Goal: Information Seeking & Learning: Learn about a topic

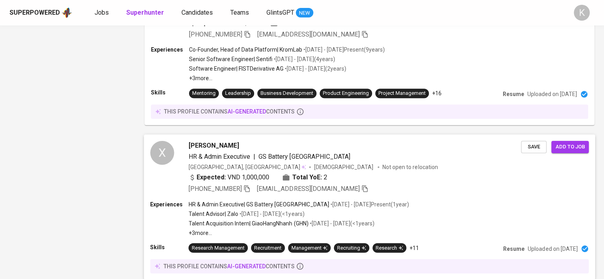
scroll to position [1400, 0]
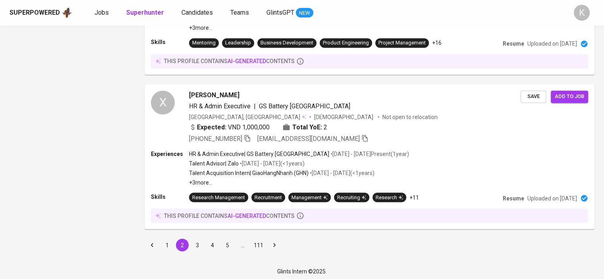
click at [196, 242] on button "3" at bounding box center [197, 245] width 13 height 13
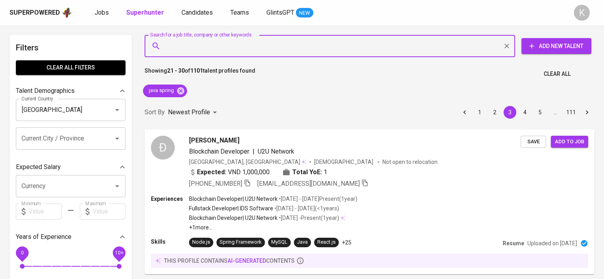
click at [226, 41] on input "Search for a job title, company or other keywords" at bounding box center [331, 46] width 335 height 15
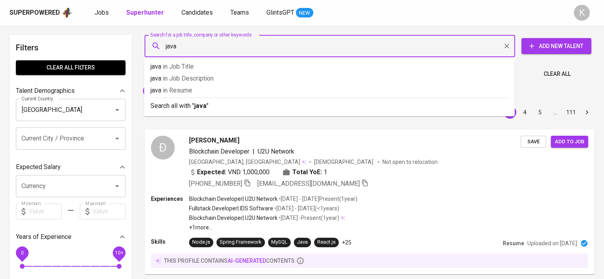
type input "java"
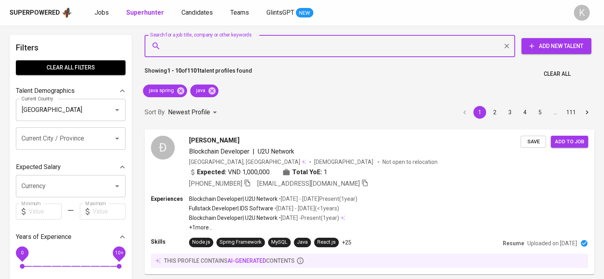
click at [226, 41] on input "Search for a job title, company or other keywords" at bounding box center [331, 46] width 335 height 15
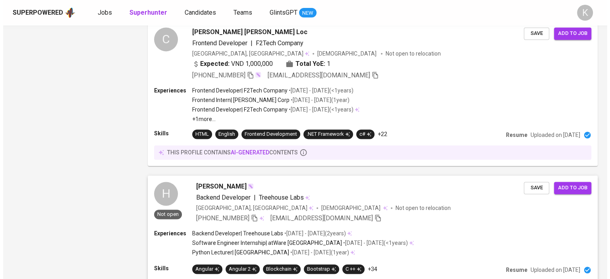
scroll to position [1270, 0]
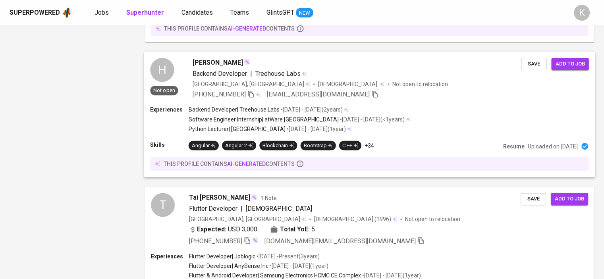
click at [218, 62] on span "[PERSON_NAME]" at bounding box center [218, 63] width 50 height 10
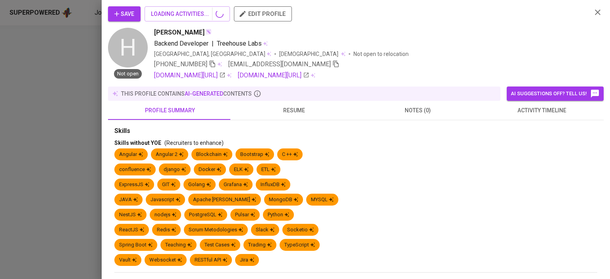
click at [301, 107] on span "resume" at bounding box center [294, 111] width 114 height 10
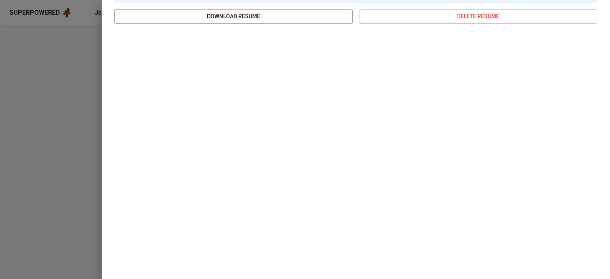
scroll to position [144, 0]
click at [64, 69] on div at bounding box center [305, 139] width 610 height 279
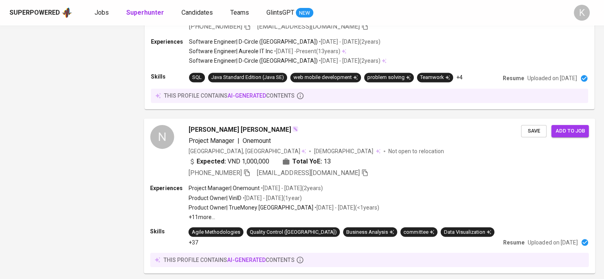
scroll to position [1421, 0]
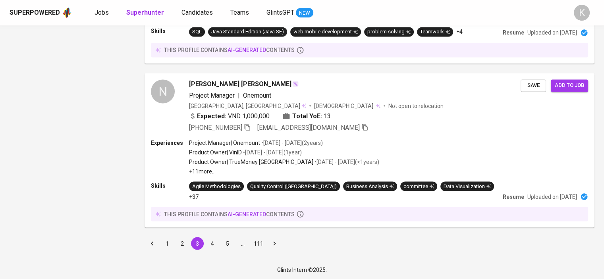
drag, startPoint x: 213, startPoint y: 244, endPoint x: 317, endPoint y: 277, distance: 109.3
click at [213, 244] on button "4" at bounding box center [212, 243] width 13 height 13
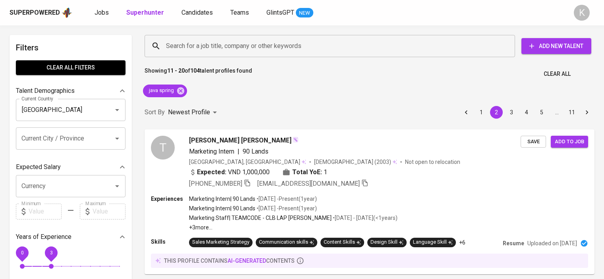
scroll to position [754, 0]
